Goal: Check status: Check status

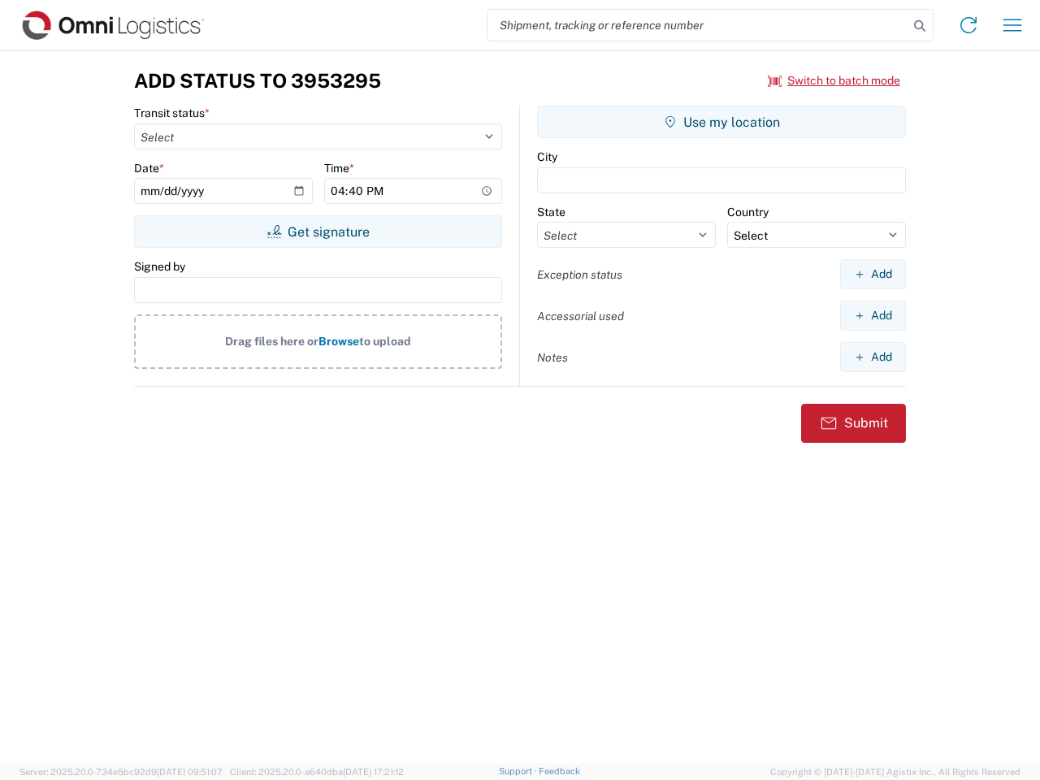
click at [698, 25] on input "search" at bounding box center [698, 25] width 421 height 31
click at [920, 26] on icon at bounding box center [919, 26] width 23 height 23
click at [969, 25] on icon at bounding box center [969, 25] width 26 height 26
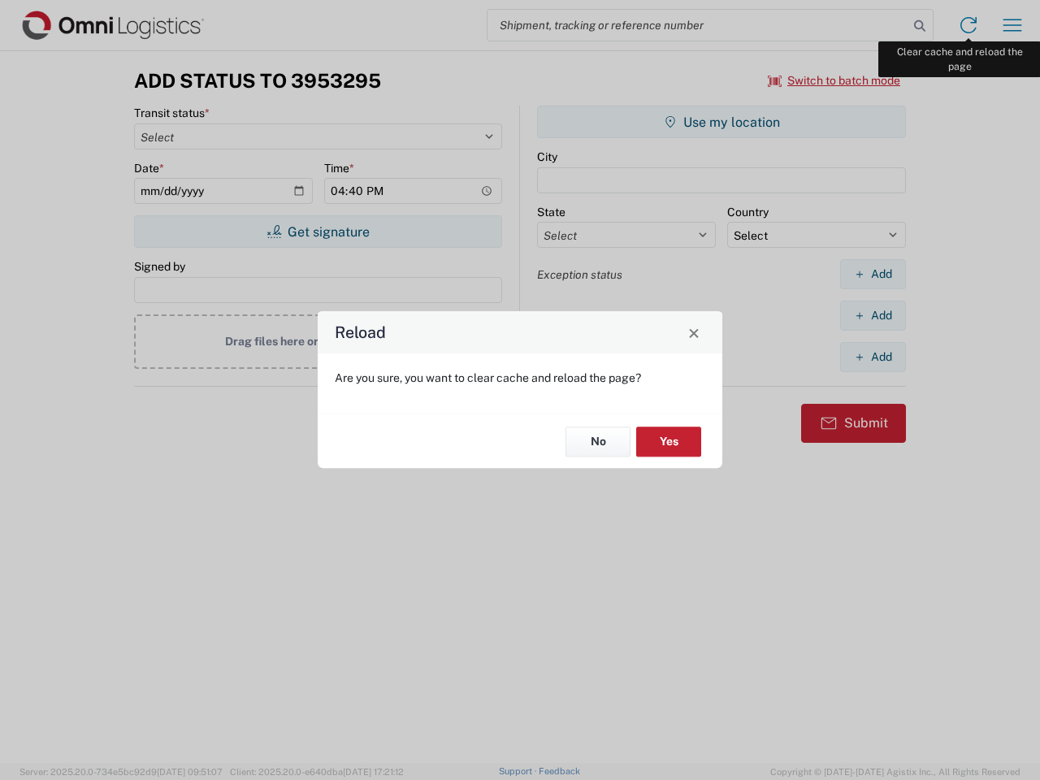
click at [1012, 25] on div "Reload Are you sure, you want to clear cache and reload the page? No Yes" at bounding box center [520, 390] width 1040 height 780
click at [834, 80] on div "Reload Are you sure, you want to clear cache and reload the page? No Yes" at bounding box center [520, 390] width 1040 height 780
click at [318, 232] on div "Reload Are you sure, you want to clear cache and reload the page? No Yes" at bounding box center [520, 390] width 1040 height 780
click at [722, 122] on div "Reload Are you sure, you want to clear cache and reload the page? No Yes" at bounding box center [520, 390] width 1040 height 780
click at [873, 274] on div "Reload Are you sure, you want to clear cache and reload the page? No Yes" at bounding box center [520, 390] width 1040 height 780
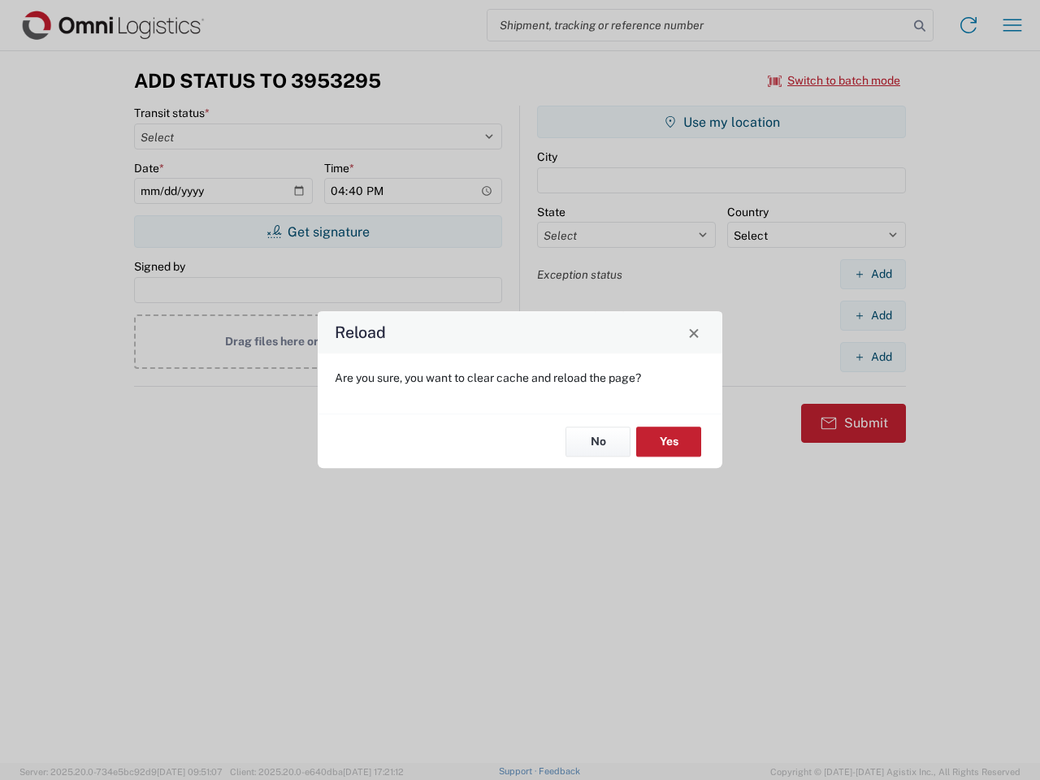
click at [873, 315] on div "Reload Are you sure, you want to clear cache and reload the page? No Yes" at bounding box center [520, 390] width 1040 height 780
click at [873, 357] on div "Reload Are you sure, you want to clear cache and reload the page? No Yes" at bounding box center [520, 390] width 1040 height 780
